Goal: Ask a question

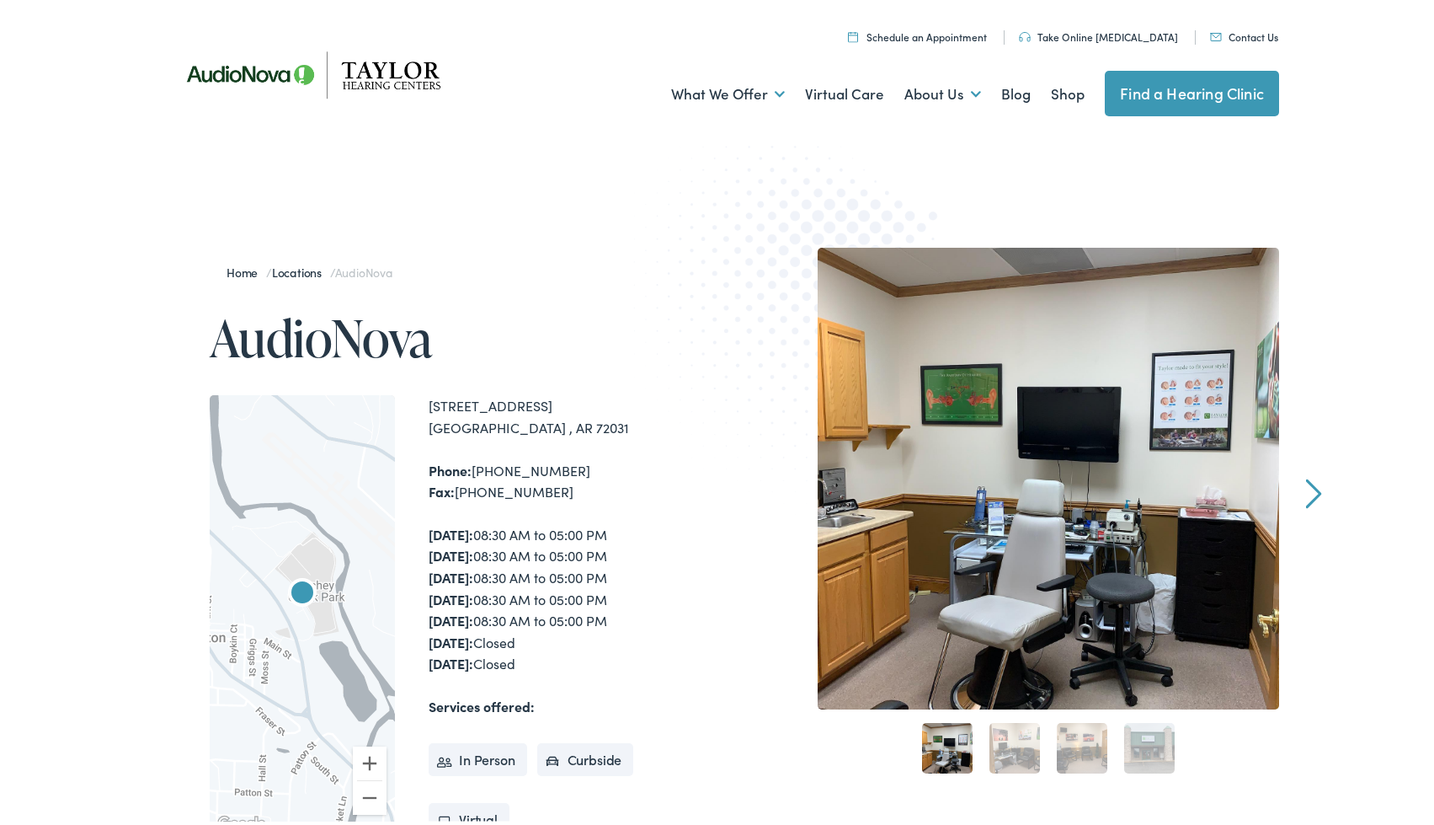
click at [1236, 32] on link "Contact Us" at bounding box center [1244, 33] width 68 height 14
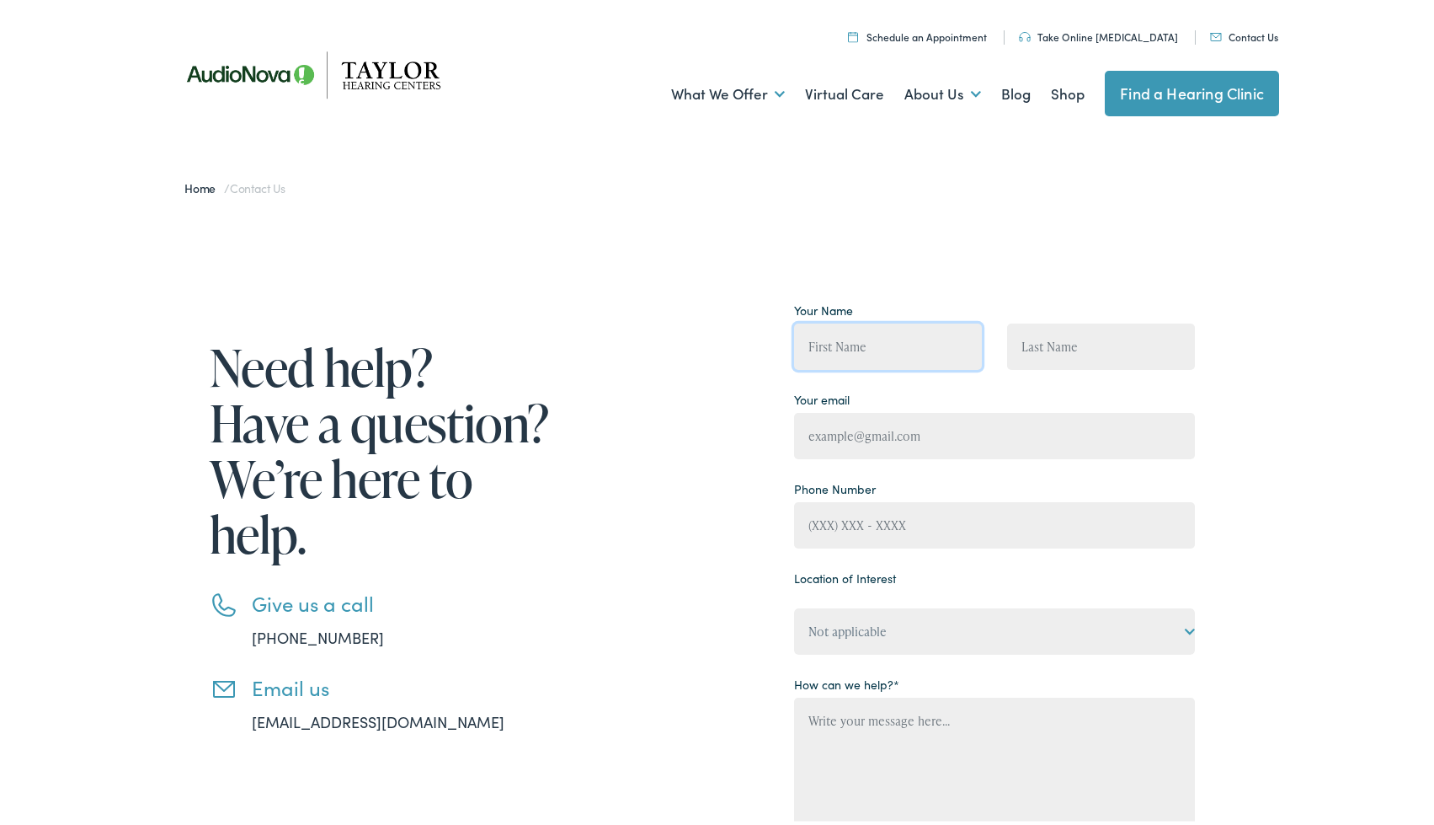
click at [889, 339] on input "Contact form" at bounding box center [888, 343] width 188 height 46
type input "[PERSON_NAME]"
type input "darinflippo@gmail.com"
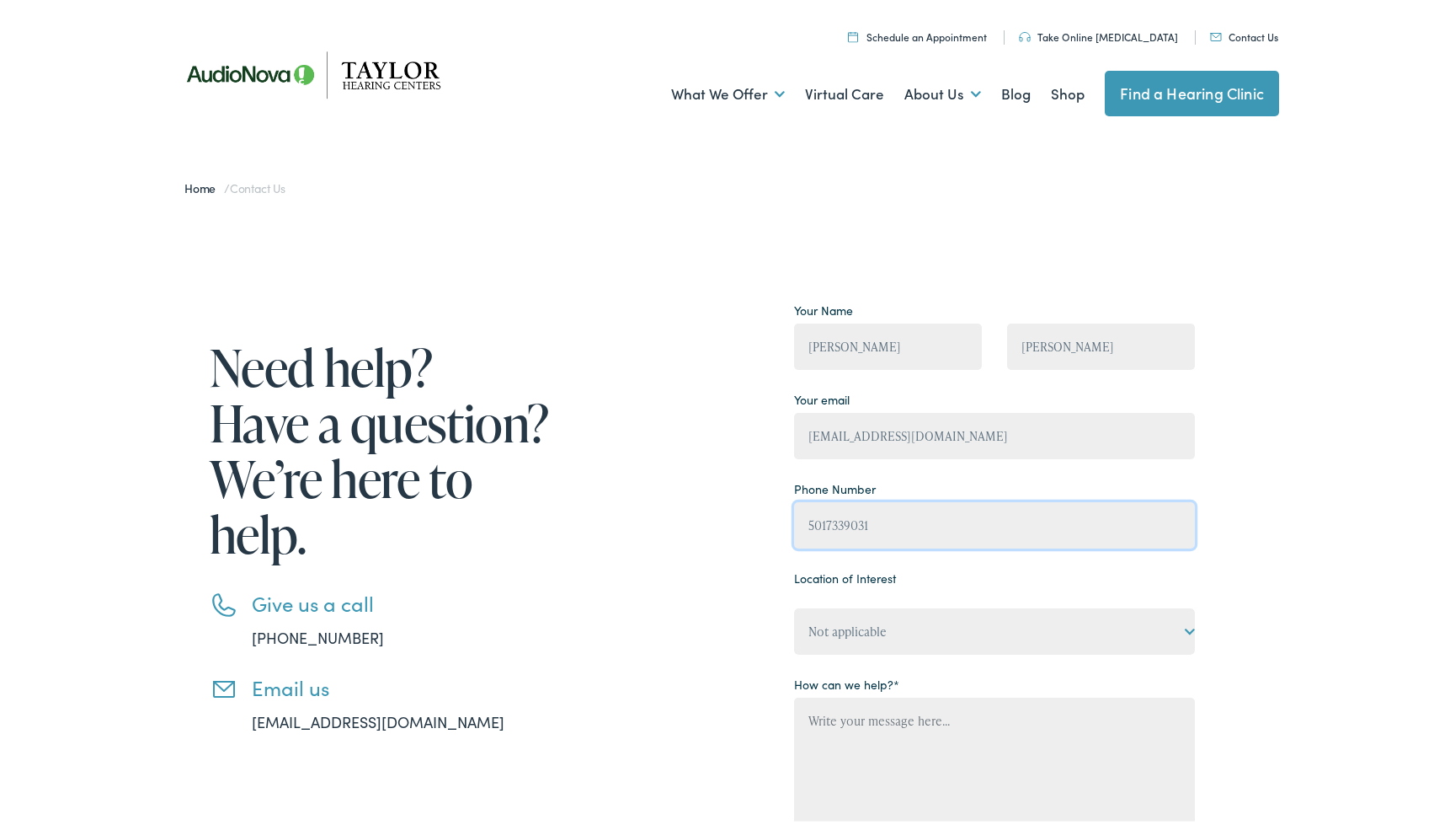
type input "(501) 733-9031"
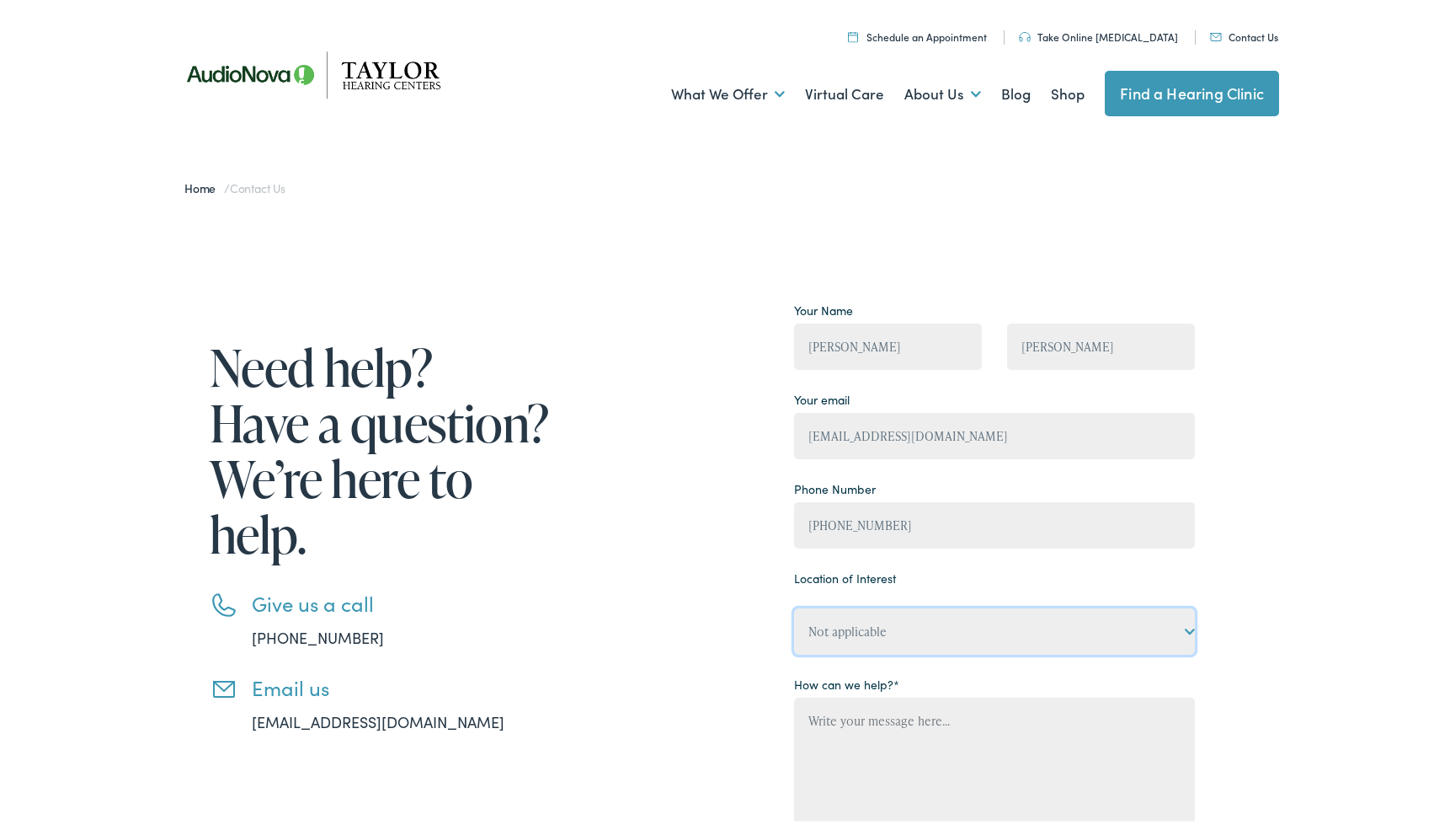
click at [938, 628] on select "Not applicable Taylor Hearing Centers, Cherokee Village Taylor Hearing Centers,…" at bounding box center [994, 628] width 401 height 46
select select "Taylor Hearing Centers, Clinton"
click at [794, 605] on select "Not applicable Taylor Hearing Centers, Cherokee Village Taylor Hearing Centers,…" at bounding box center [994, 628] width 401 height 46
click at [1284, 506] on div "Need help? Have a question? We’re here to help. Give us a call 888-480-2052 Ema…" at bounding box center [723, 641] width 1447 height 862
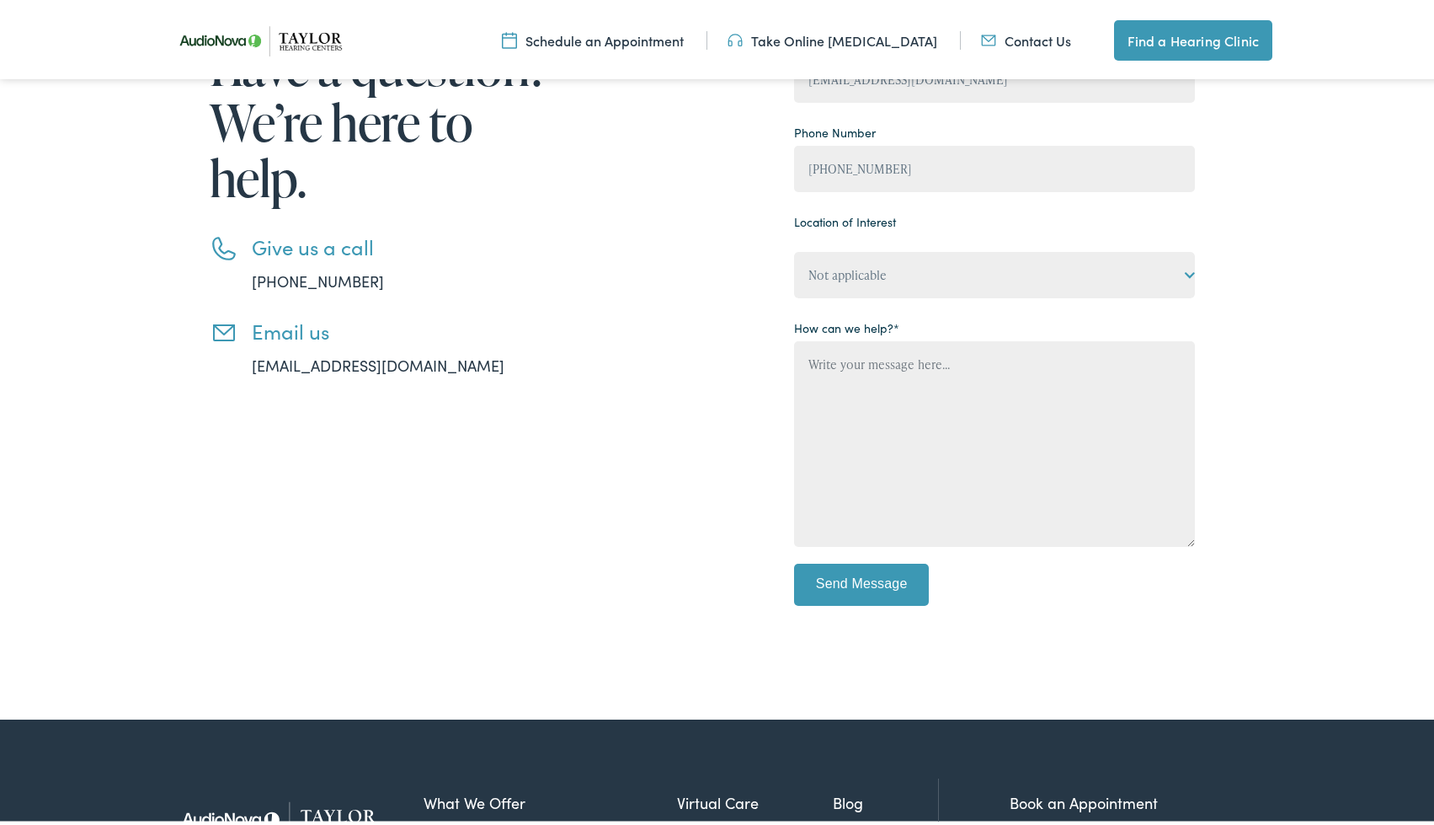
scroll to position [371, 0]
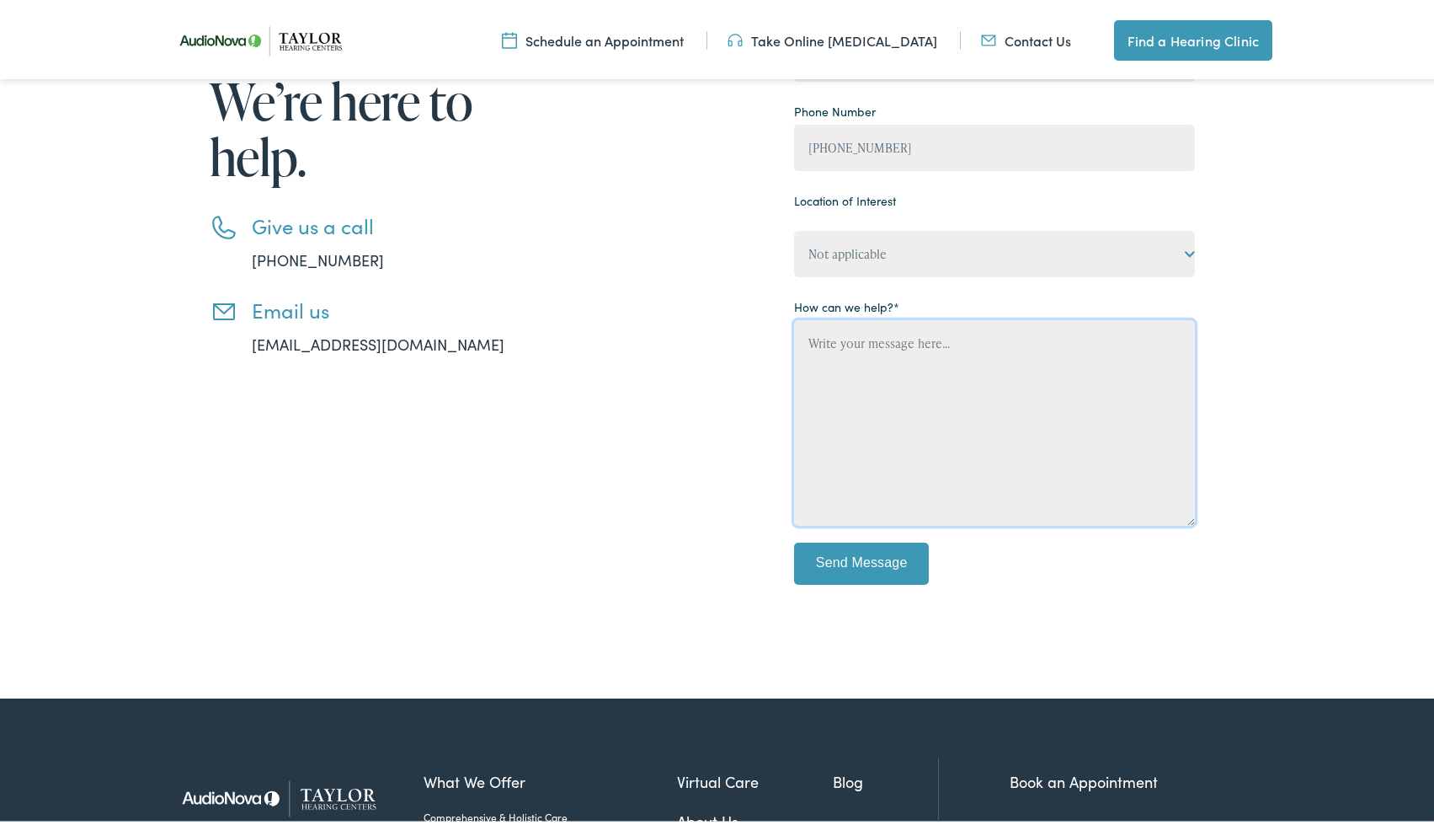
click at [912, 400] on textarea "Contact form" at bounding box center [994, 420] width 401 height 206
type textarea "Do you create either physical or virtual models of the inner ear? I have some I…"
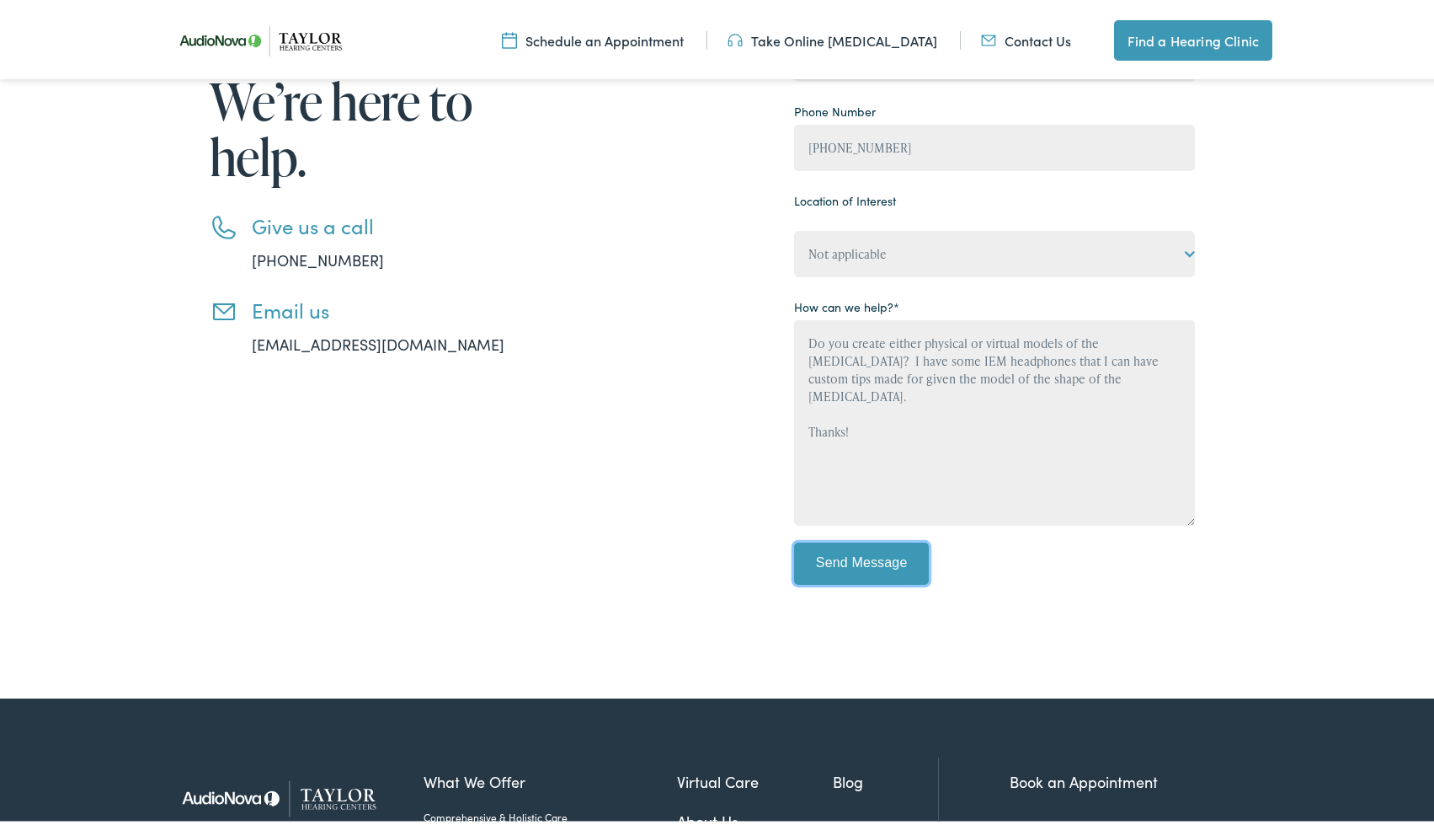
click at [855, 555] on input "Send Message" at bounding box center [861, 560] width 135 height 42
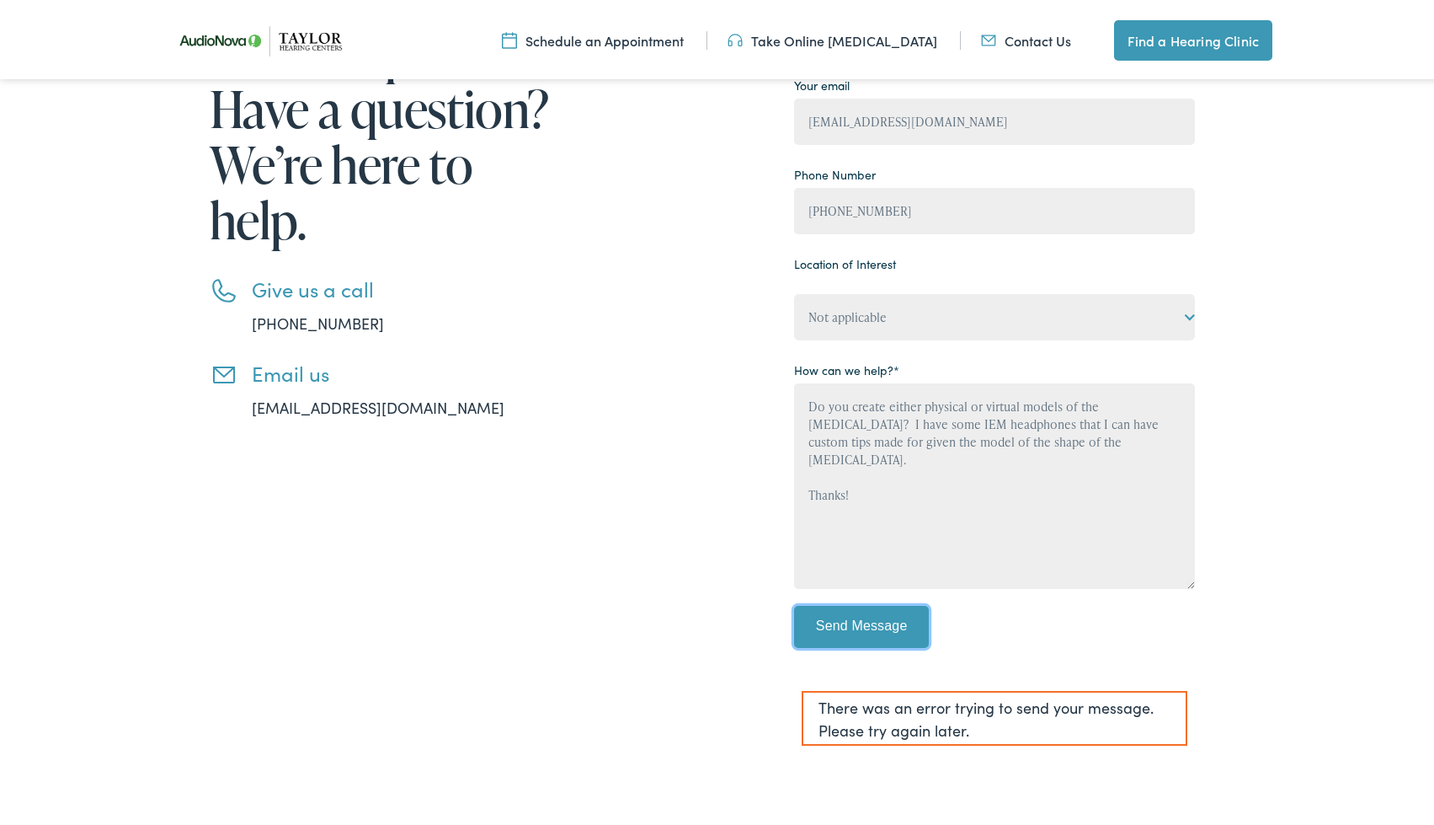
scroll to position [320, 0]
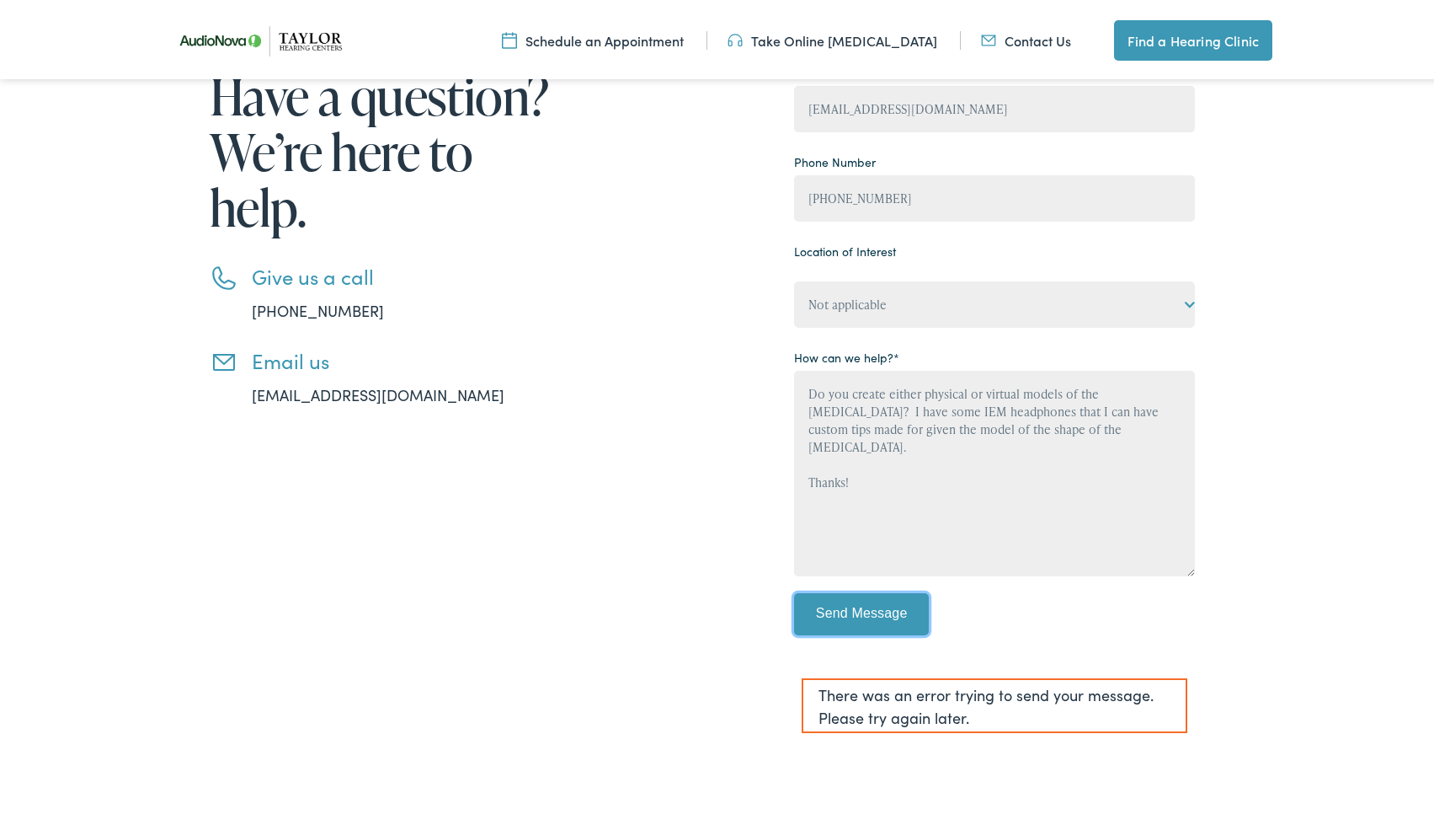
click at [845, 617] on input "Send Message" at bounding box center [861, 611] width 135 height 42
drag, startPoint x: 857, startPoint y: 460, endPoint x: 793, endPoint y: 386, distance: 97.9
click at [794, 386] on textarea "Do you create either physical or virtual models of the inner ear? I have some I…" at bounding box center [994, 470] width 401 height 206
click at [283, 358] on h3 "Email us" at bounding box center [403, 357] width 303 height 24
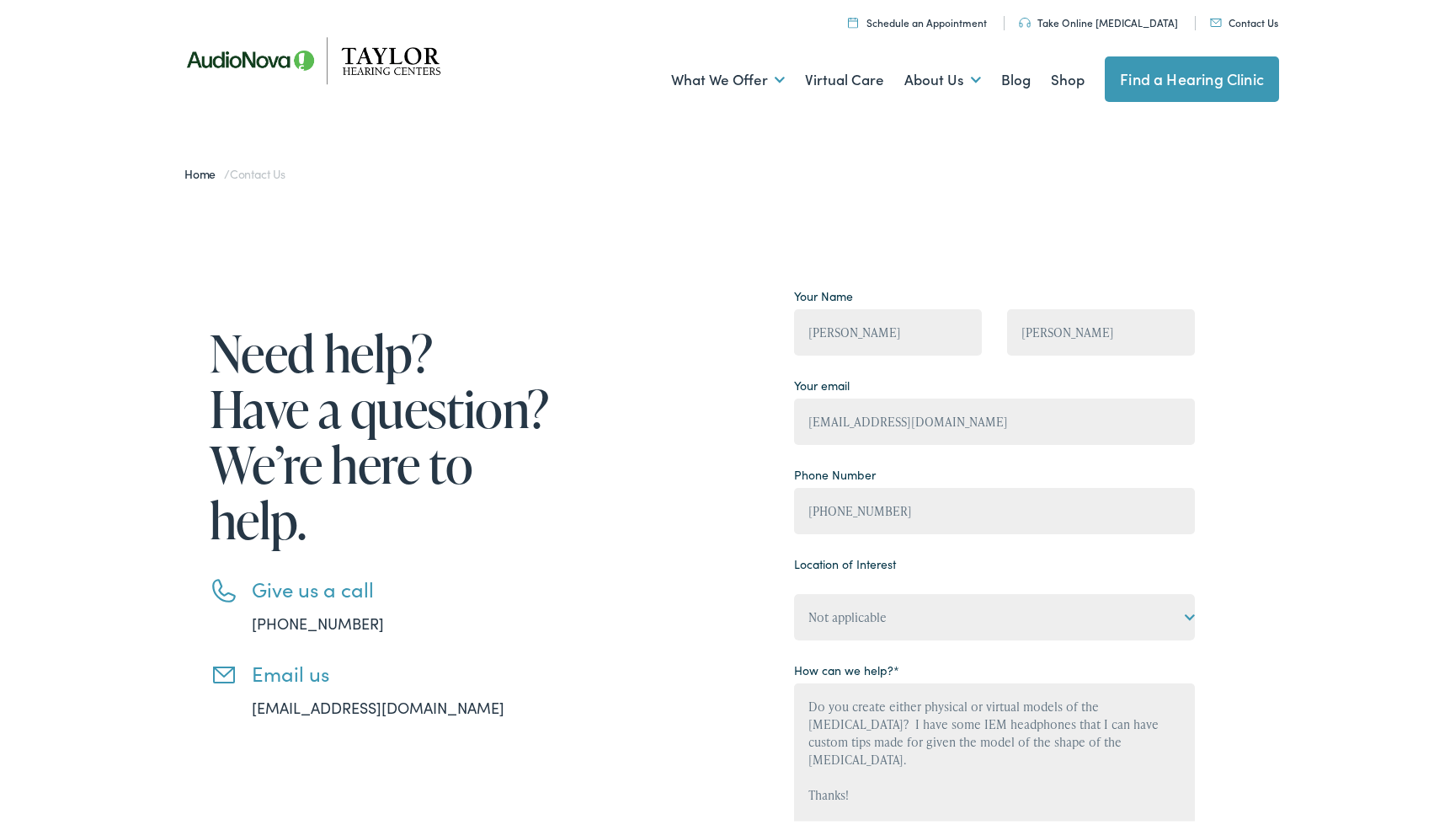
scroll to position [0, 0]
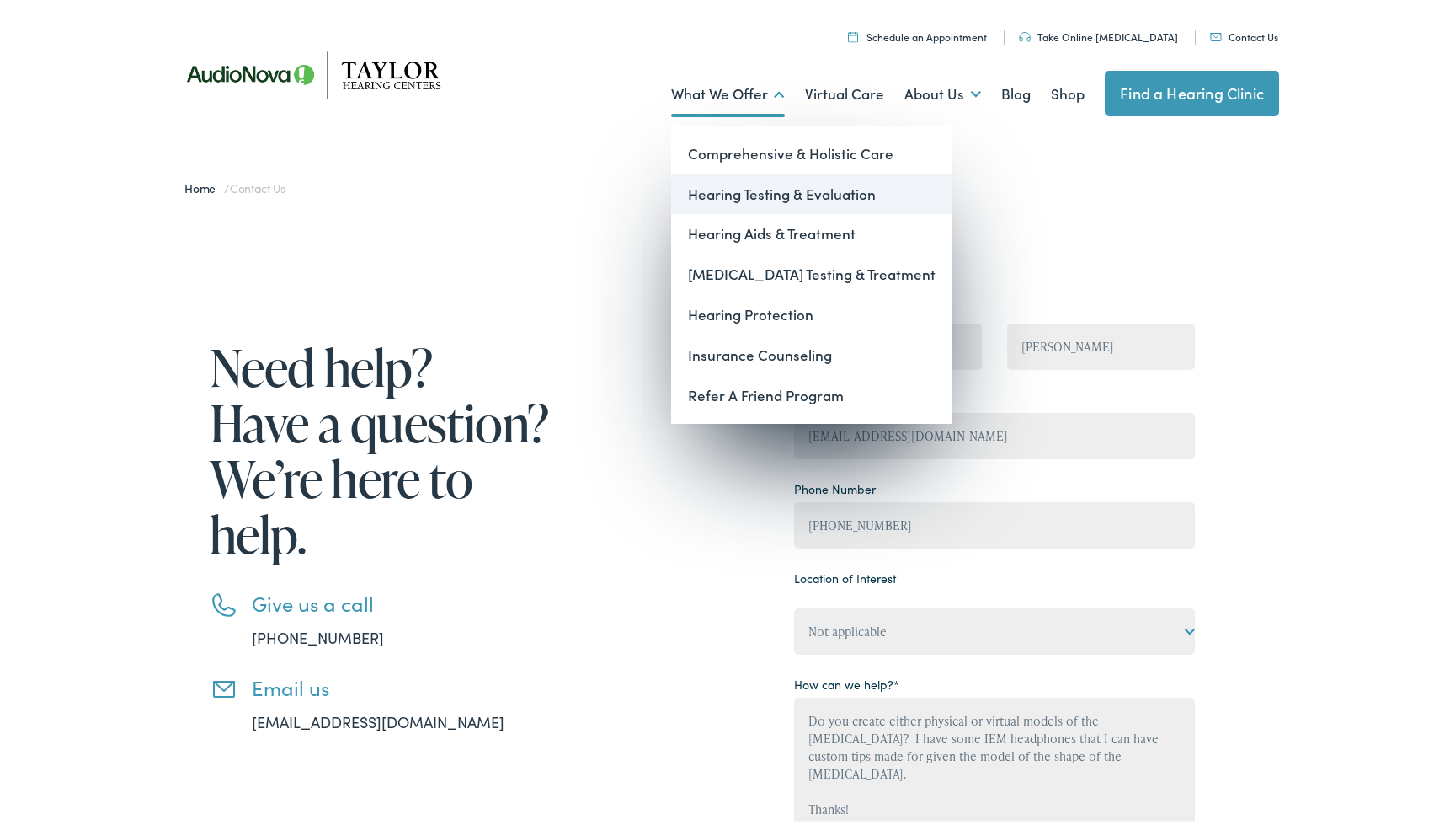
click at [729, 195] on link "Hearing Testing & Evaluation" at bounding box center [811, 191] width 281 height 40
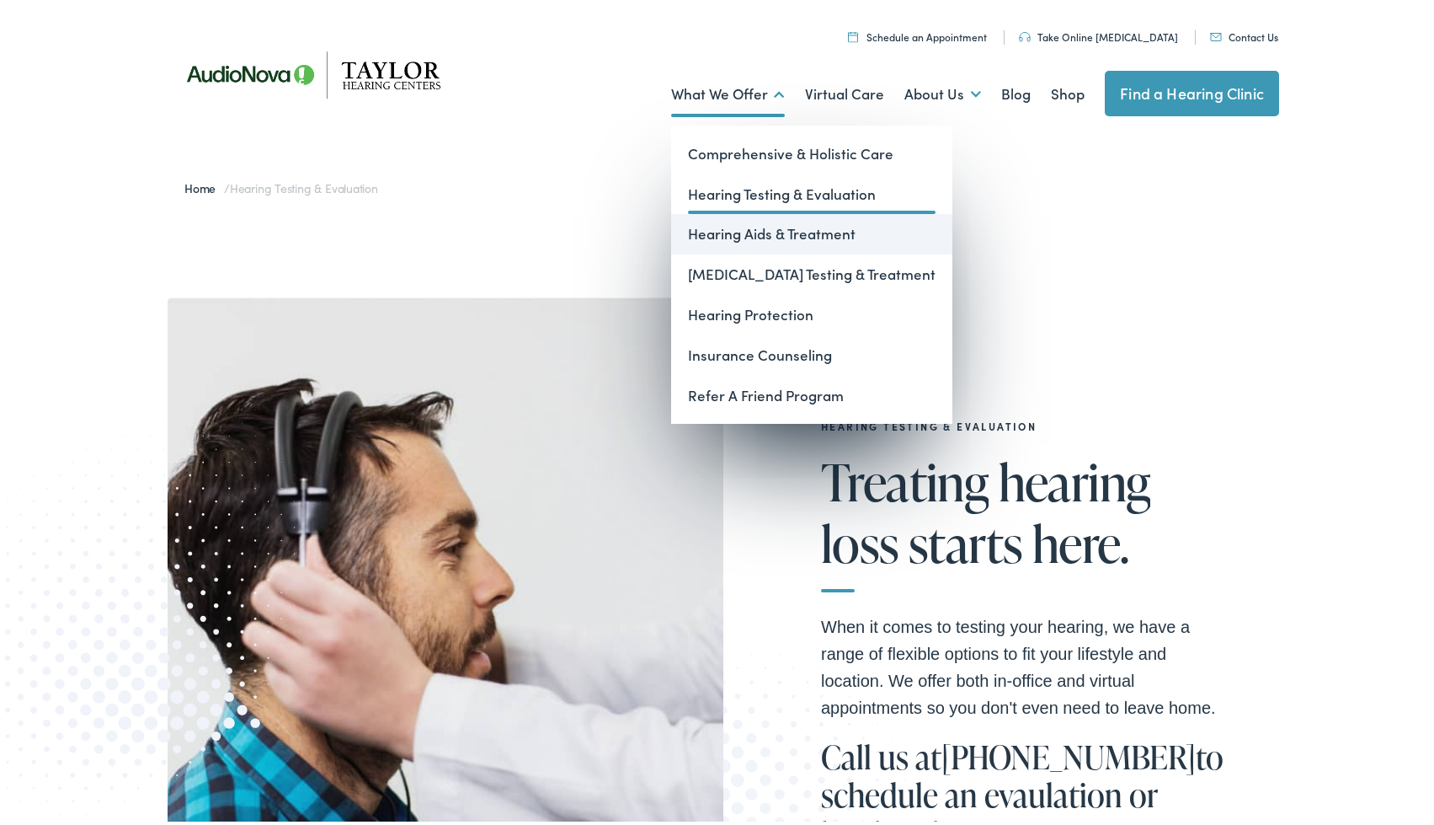
click at [740, 231] on link "Hearing Aids & Treatment" at bounding box center [811, 231] width 281 height 40
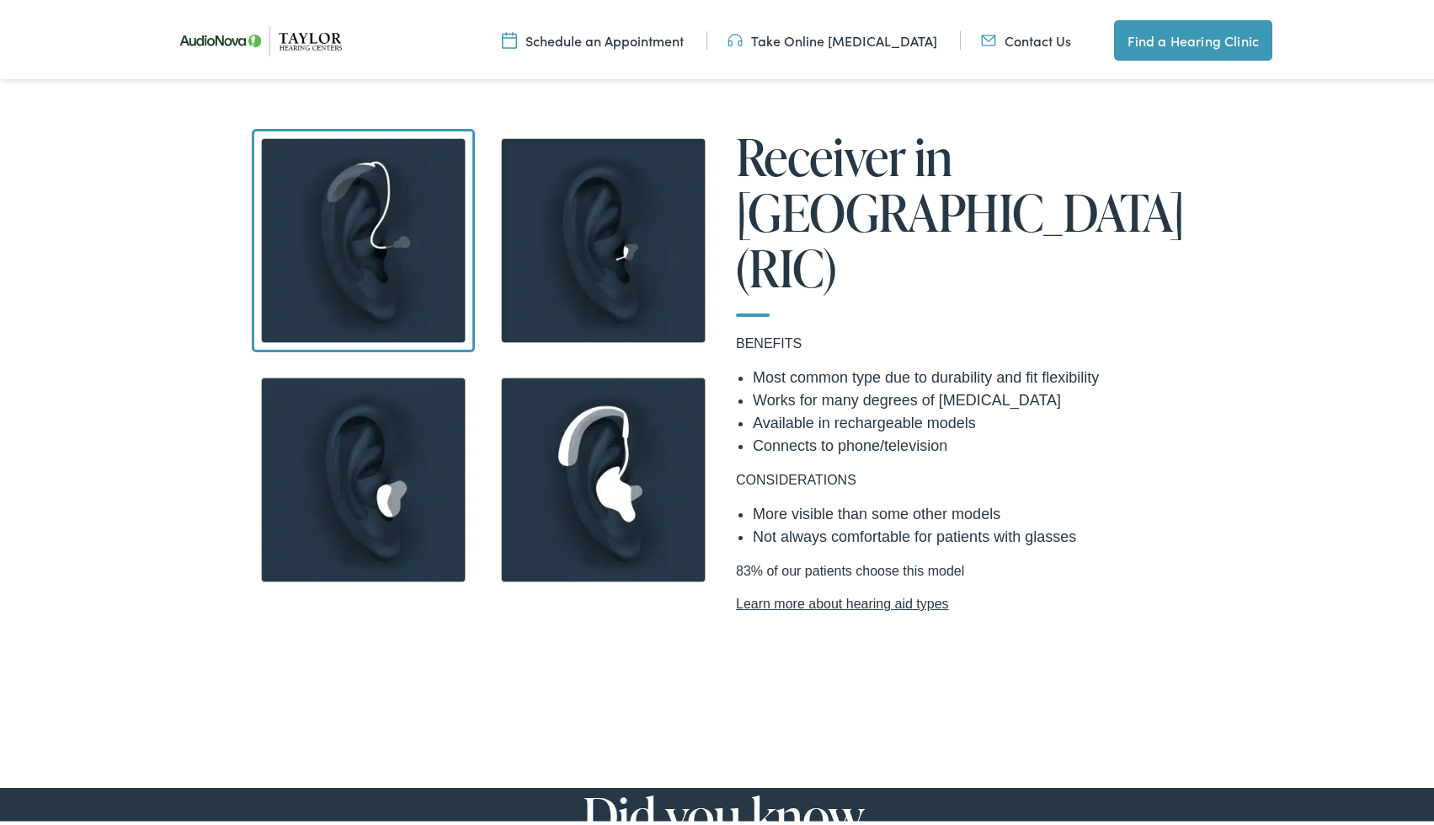
scroll to position [1364, 0]
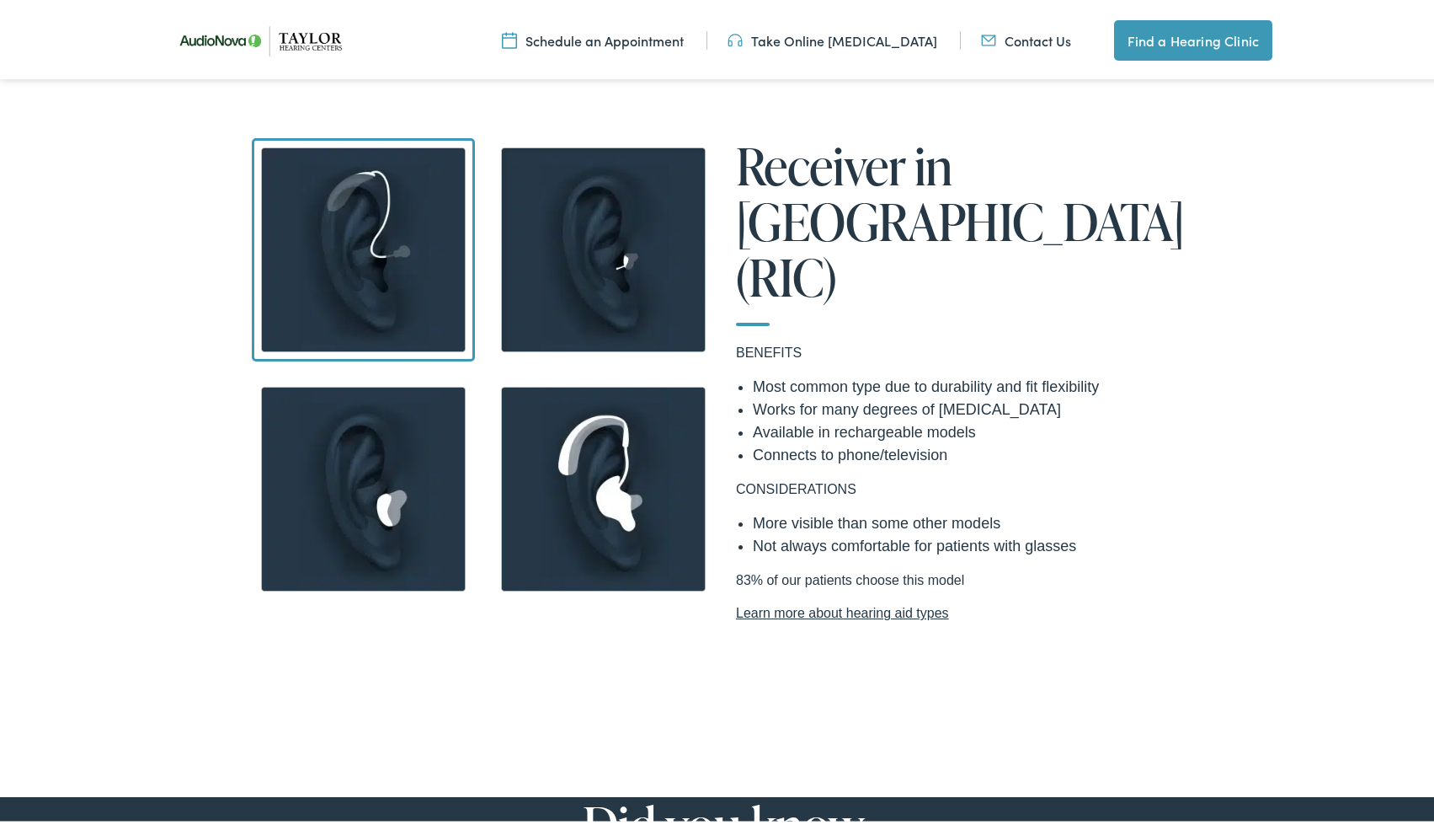
click at [393, 458] on img at bounding box center [363, 485] width 223 height 223
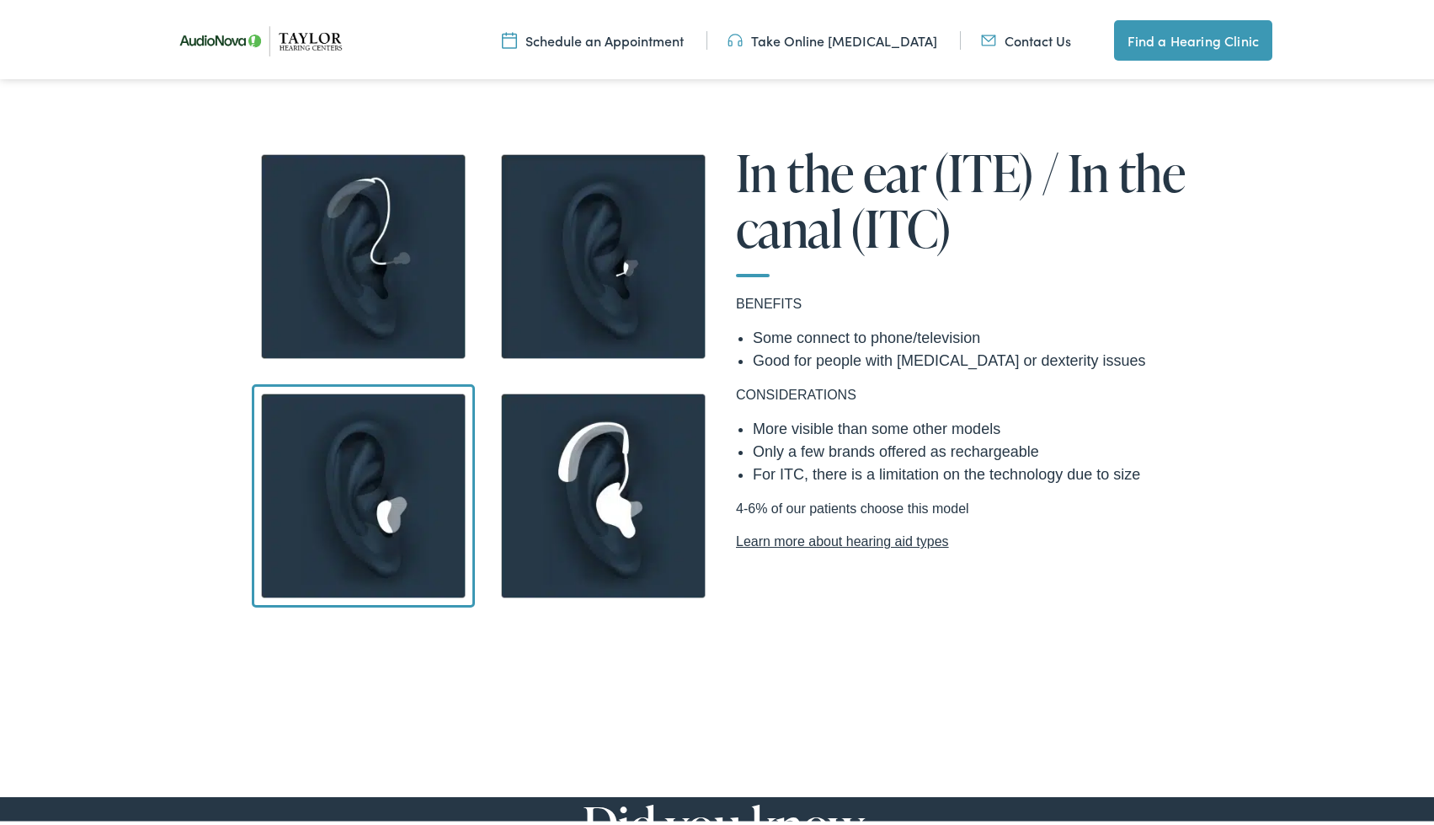
scroll to position [1347, 0]
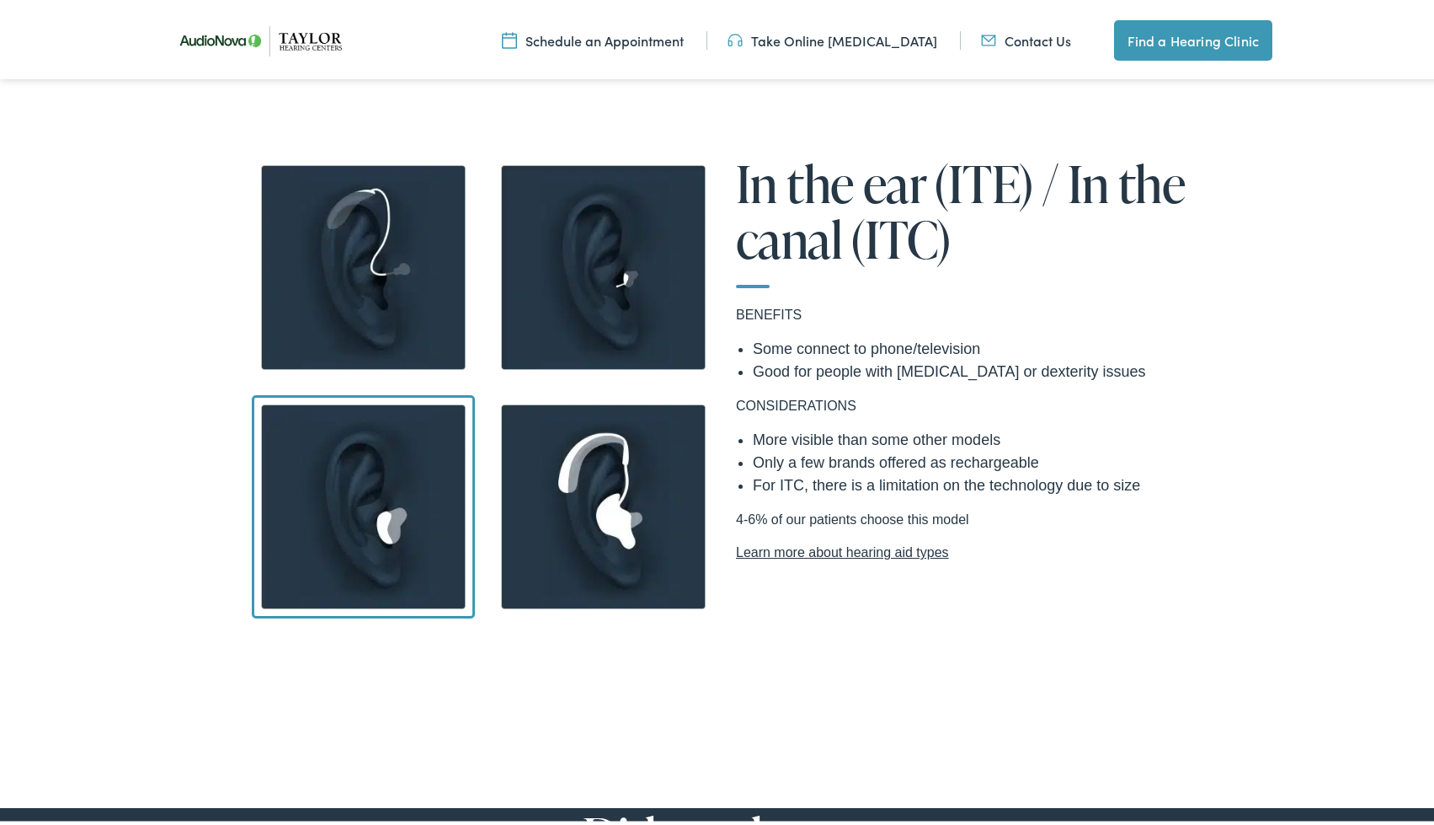
click at [621, 275] on img at bounding box center [603, 263] width 223 height 223
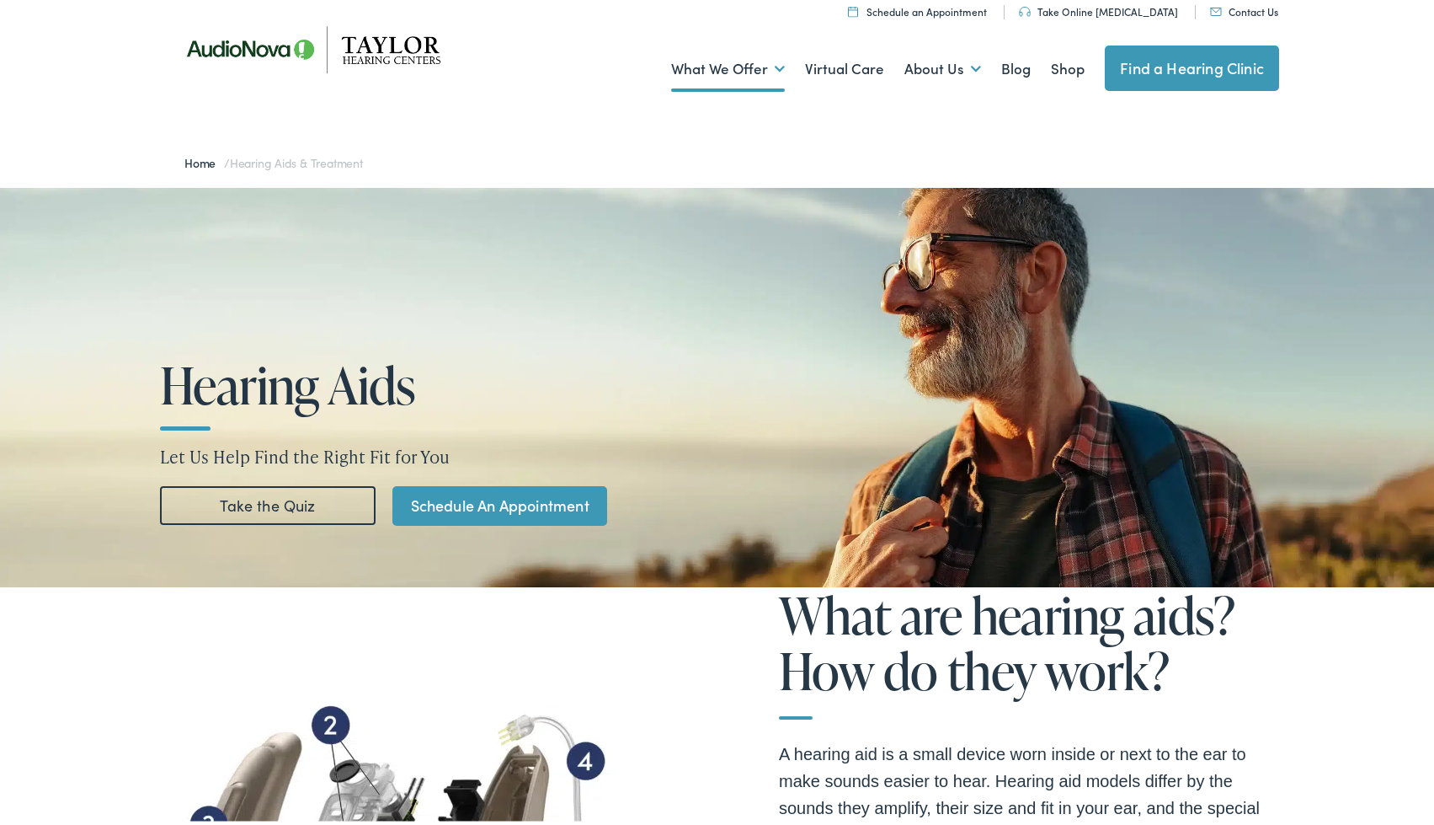
scroll to position [0, 0]
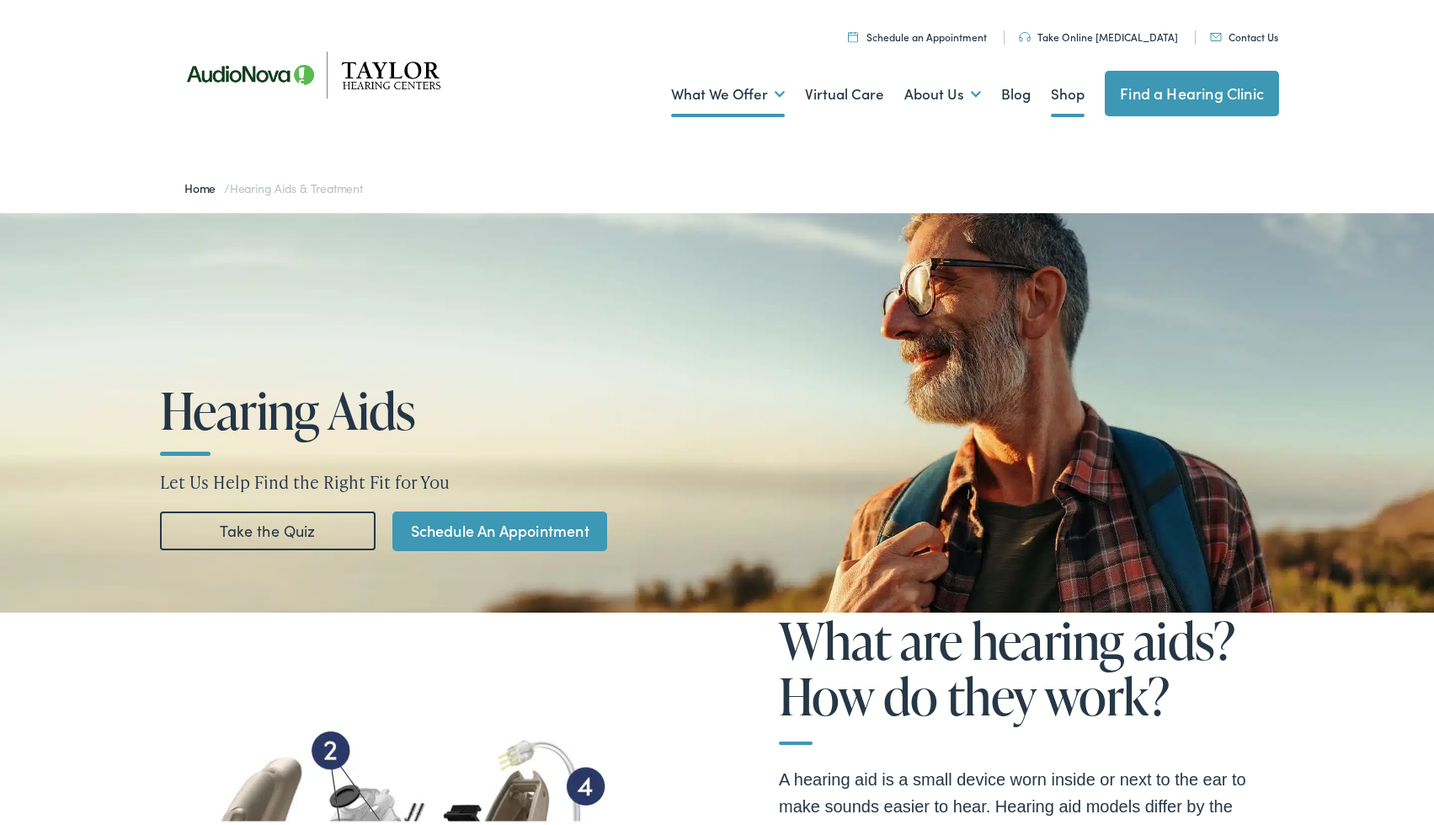
click at [1057, 99] on link "Shop" at bounding box center [1068, 91] width 34 height 62
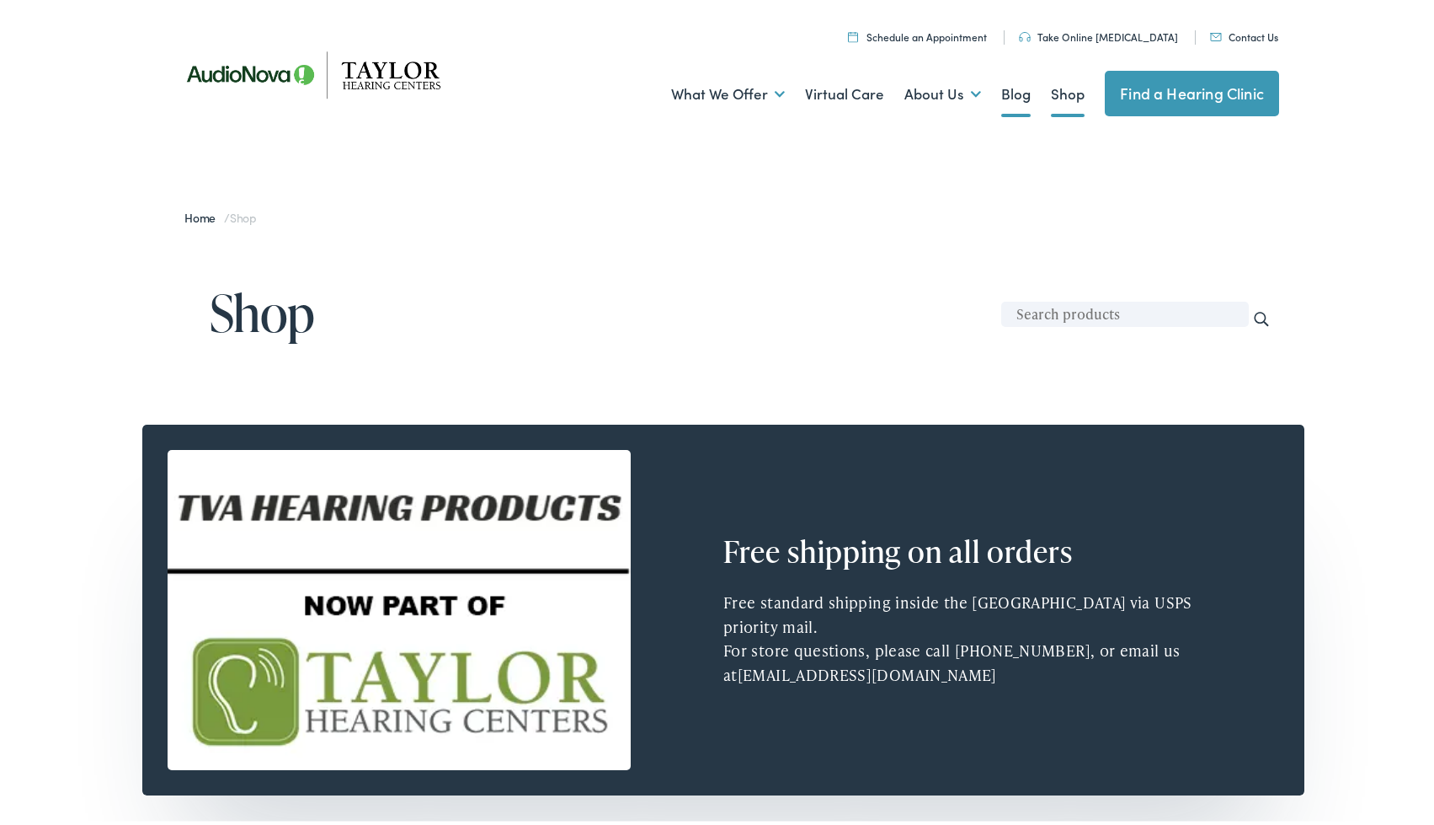
click at [1001, 90] on link "Blog" at bounding box center [1015, 91] width 29 height 62
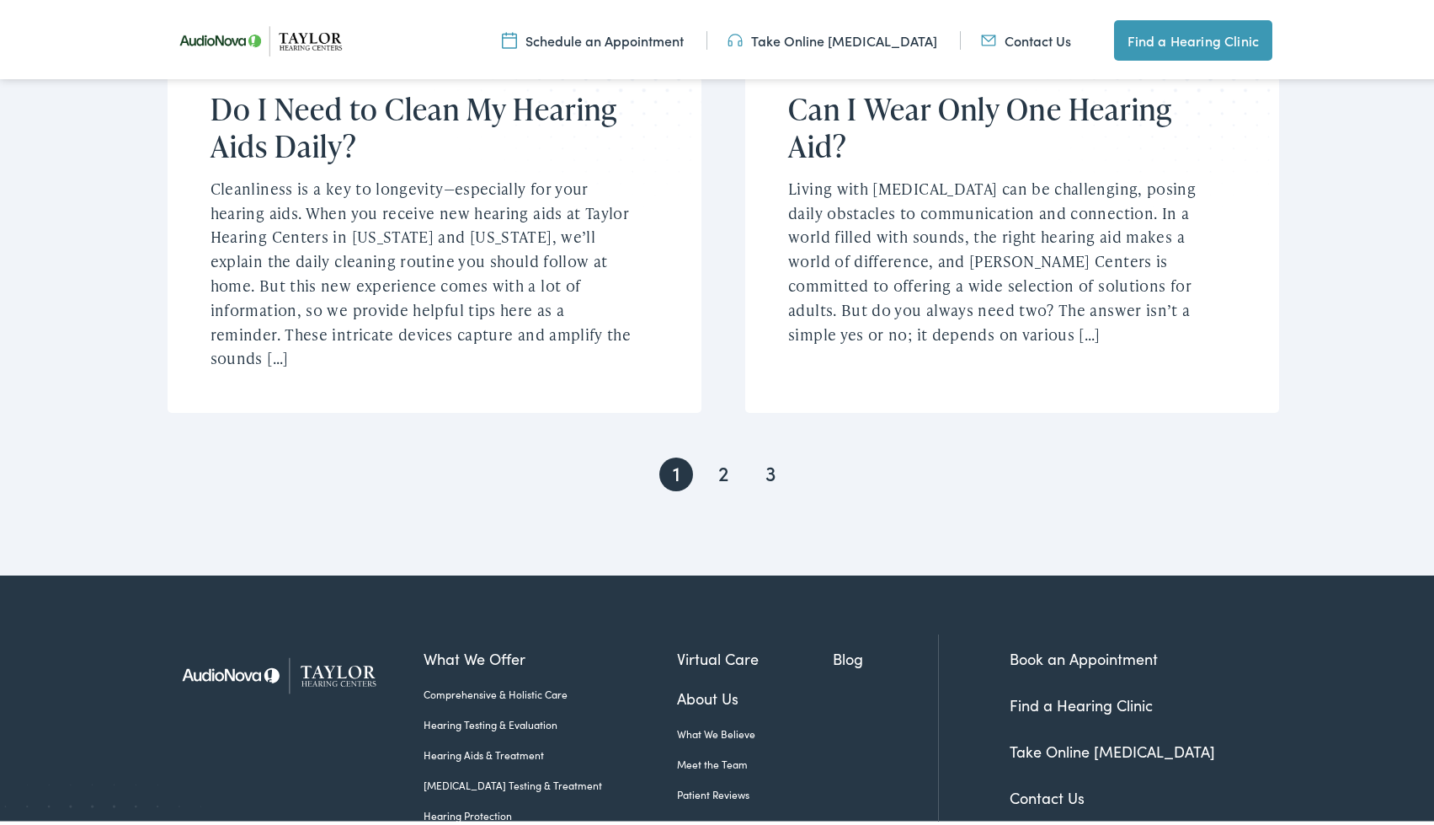
scroll to position [3685, 0]
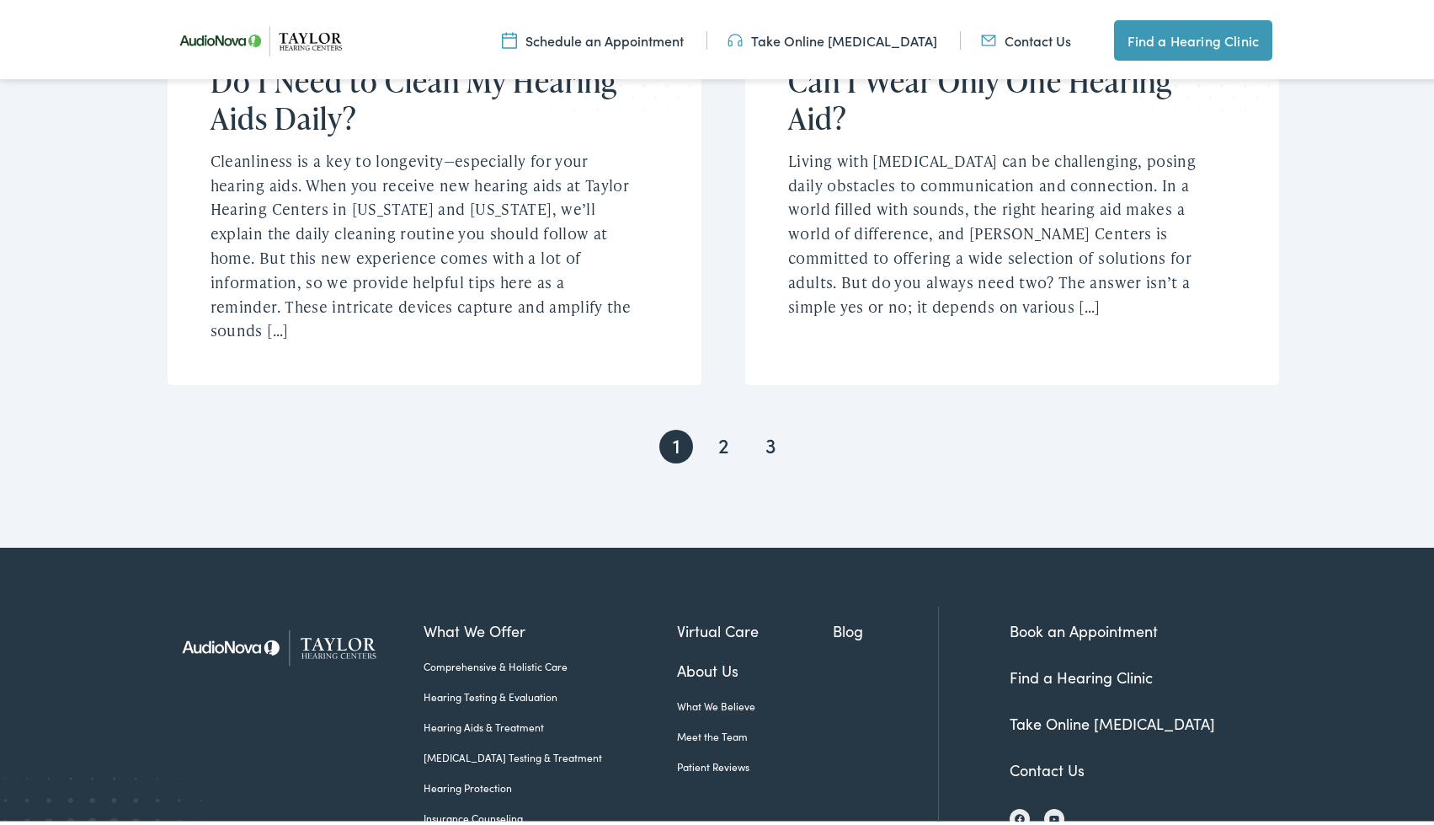
click at [680, 725] on link "Meet the Team" at bounding box center [755, 732] width 157 height 15
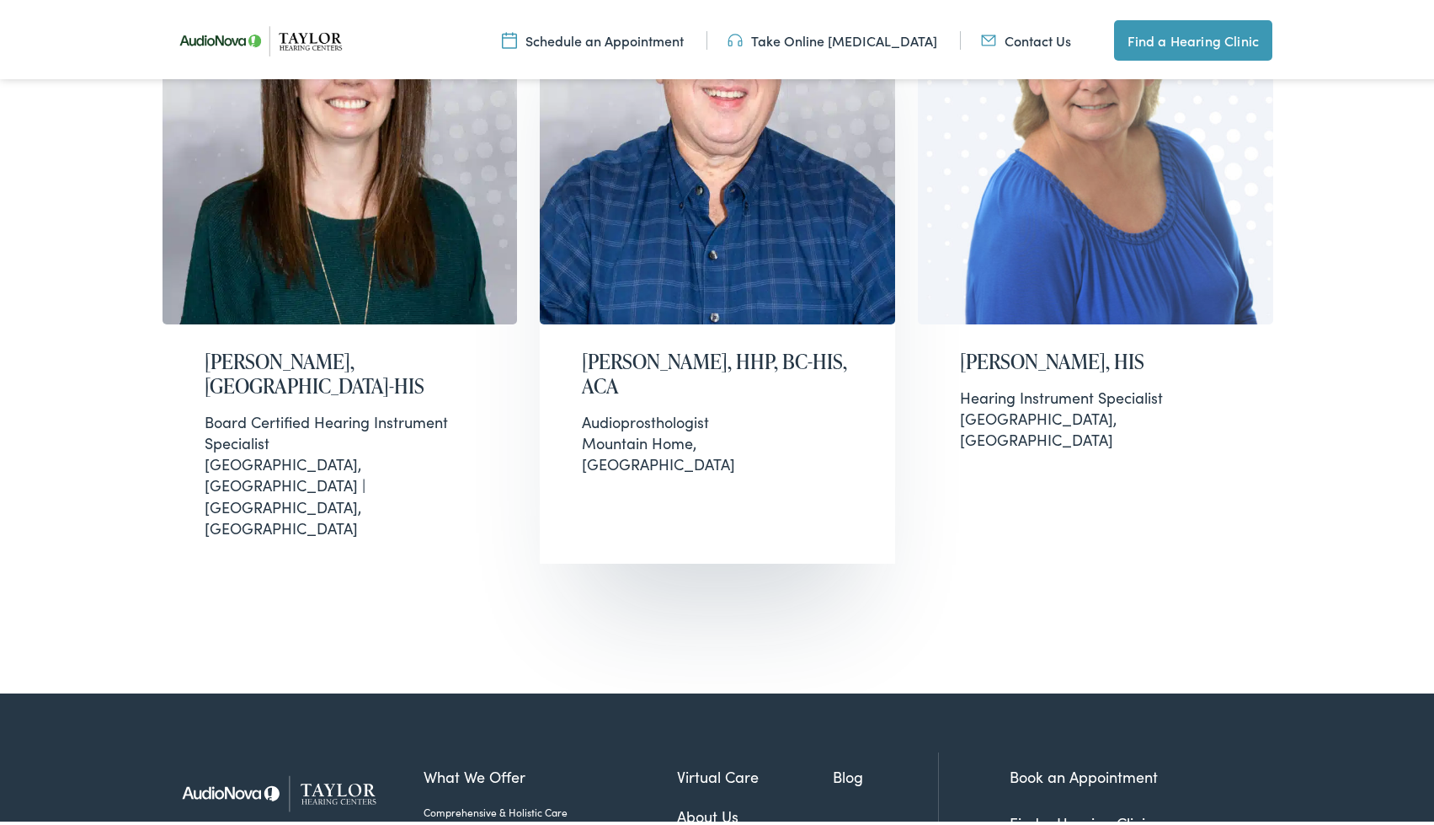
scroll to position [3186, 0]
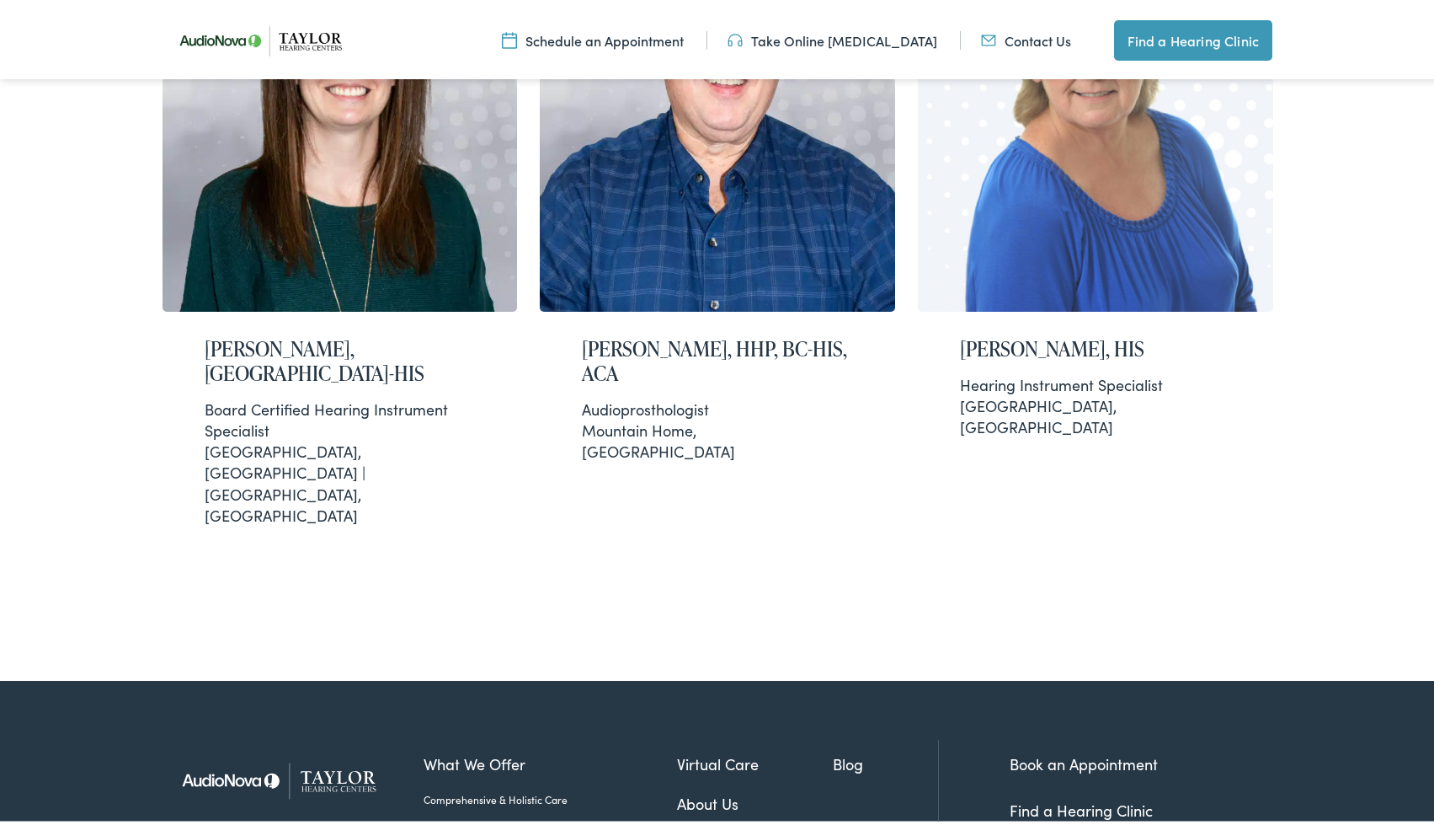
click at [531, 788] on link "Comprehensive & Holistic Care" at bounding box center [551, 795] width 254 height 15
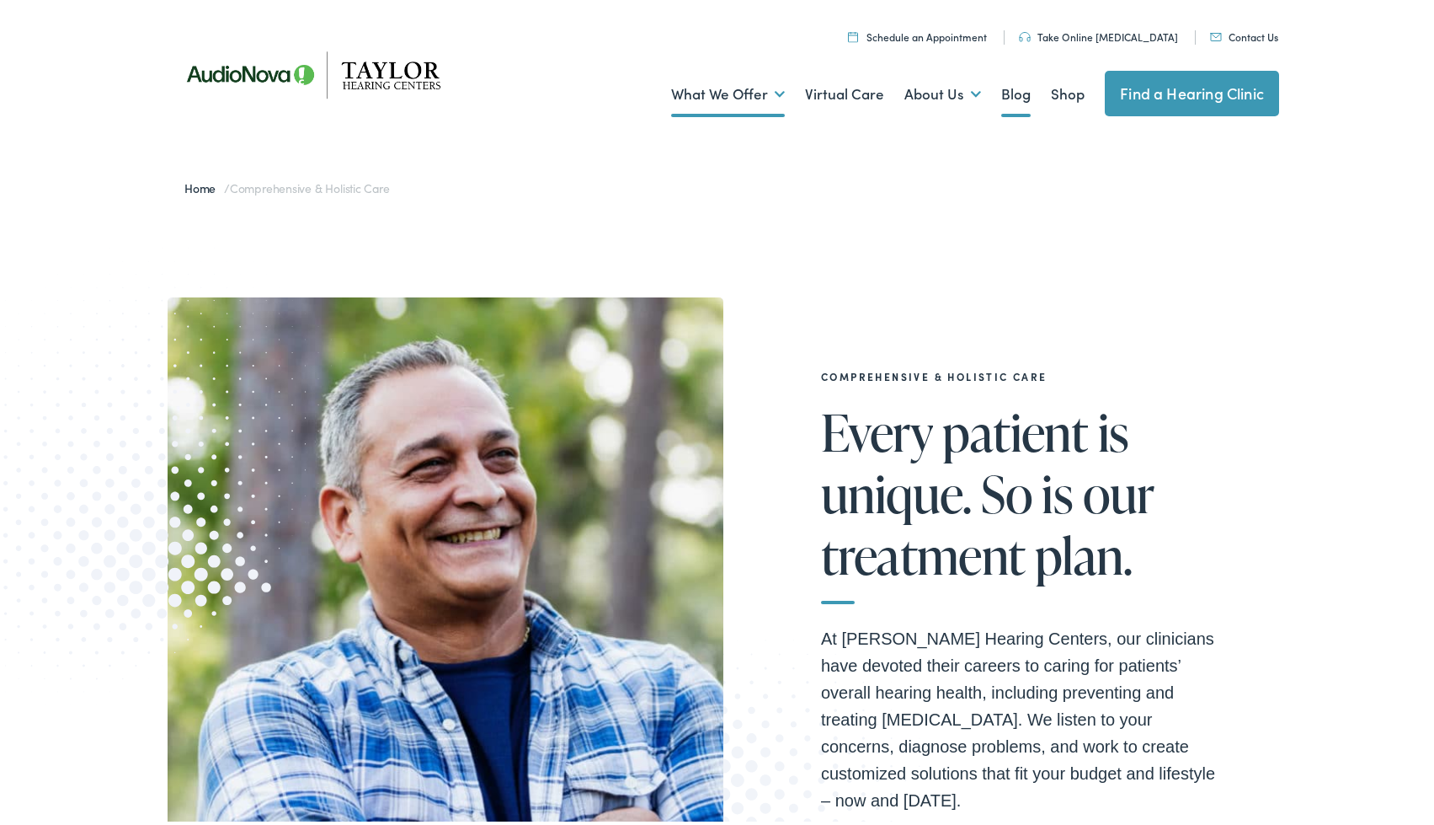
click at [1001, 101] on link "Blog" at bounding box center [1015, 91] width 29 height 62
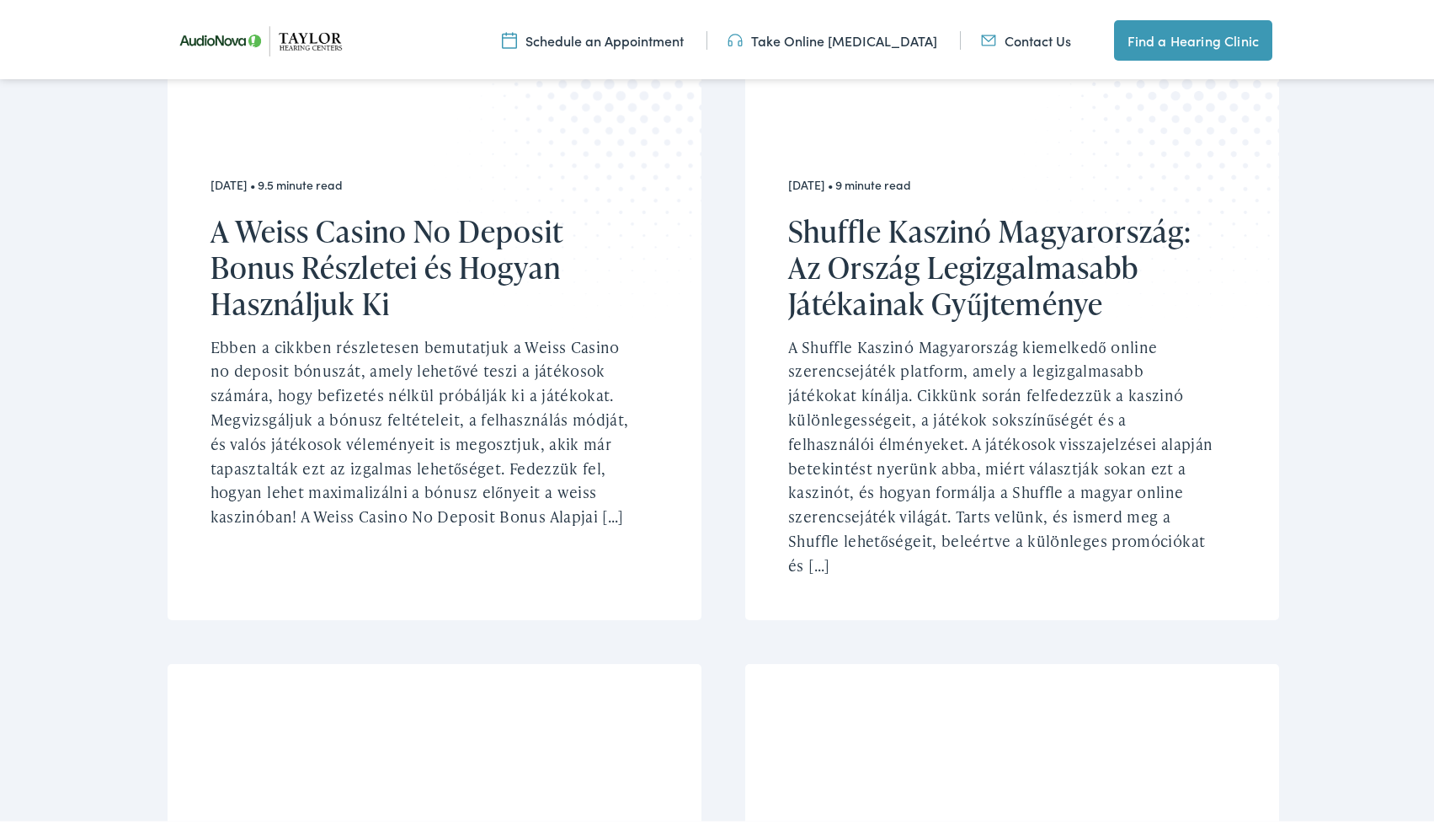
scroll to position [1440, 0]
